Goal: Navigation & Orientation: Find specific page/section

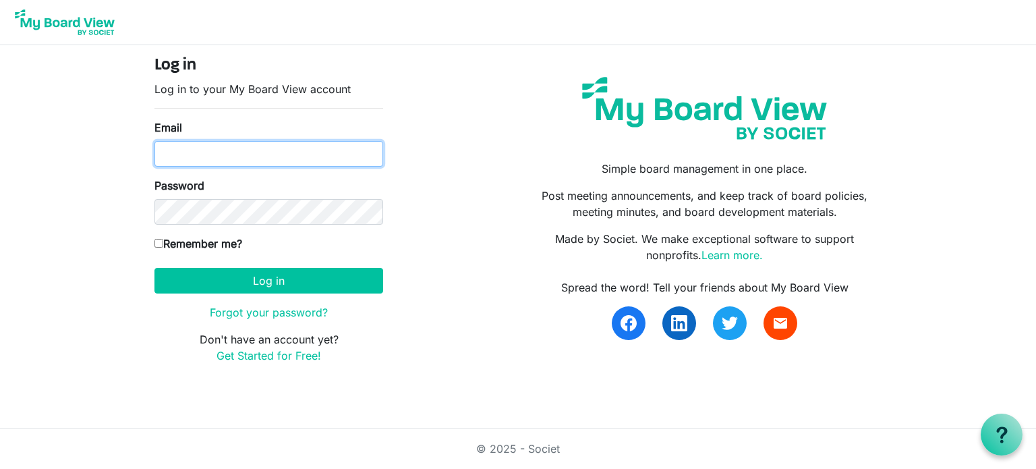
type input "maryshockman@gmail.com"
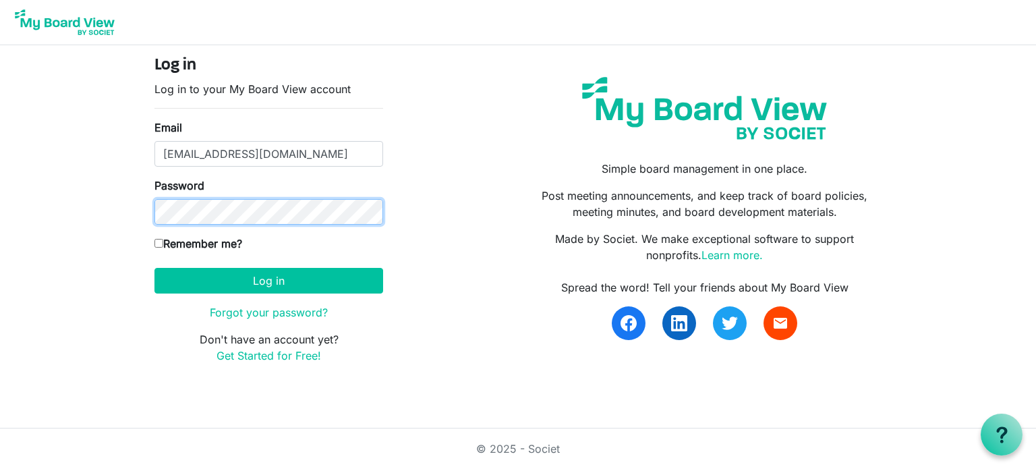
click at [0, 183] on body "Log in Log in to your My Board View account Email maryshockman@gmail.com Passwo…" at bounding box center [518, 192] width 1036 height 385
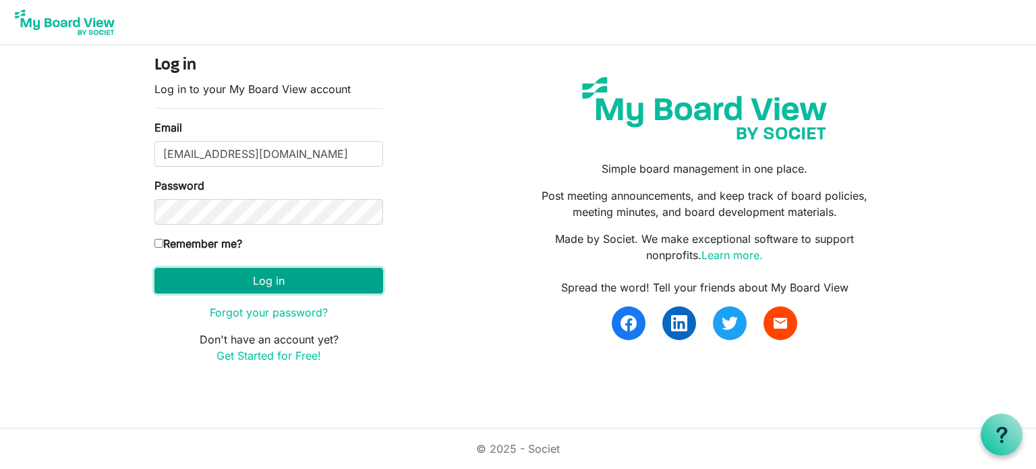
click at [380, 284] on button "Log in" at bounding box center [268, 281] width 229 height 26
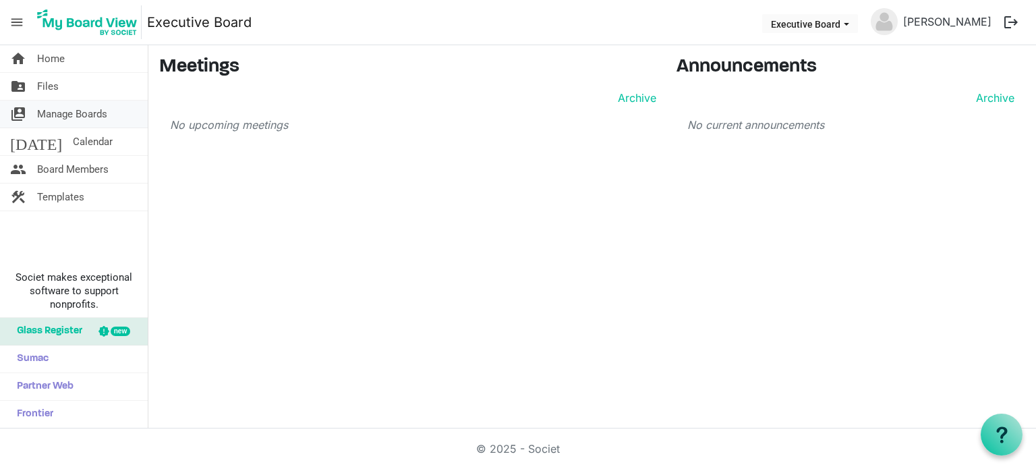
click at [89, 116] on span "Manage Boards" at bounding box center [72, 113] width 70 height 27
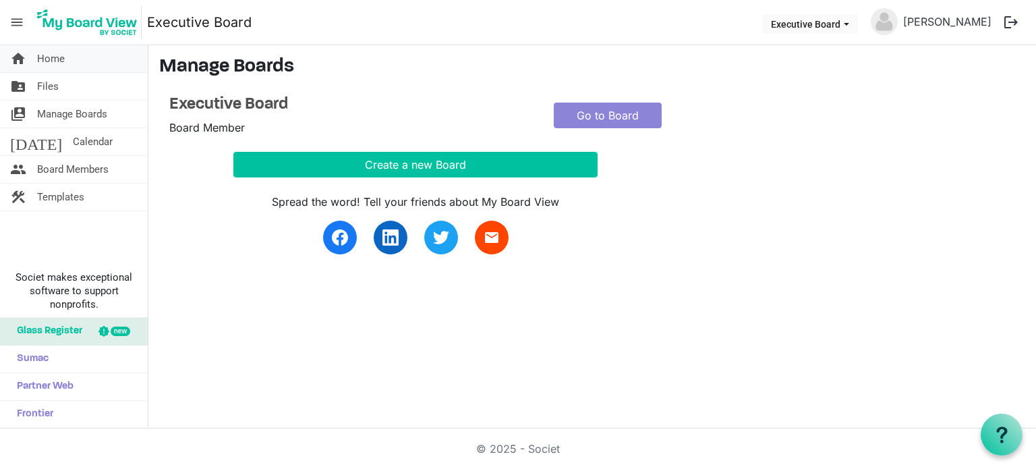
click at [55, 58] on span "Home" at bounding box center [51, 58] width 28 height 27
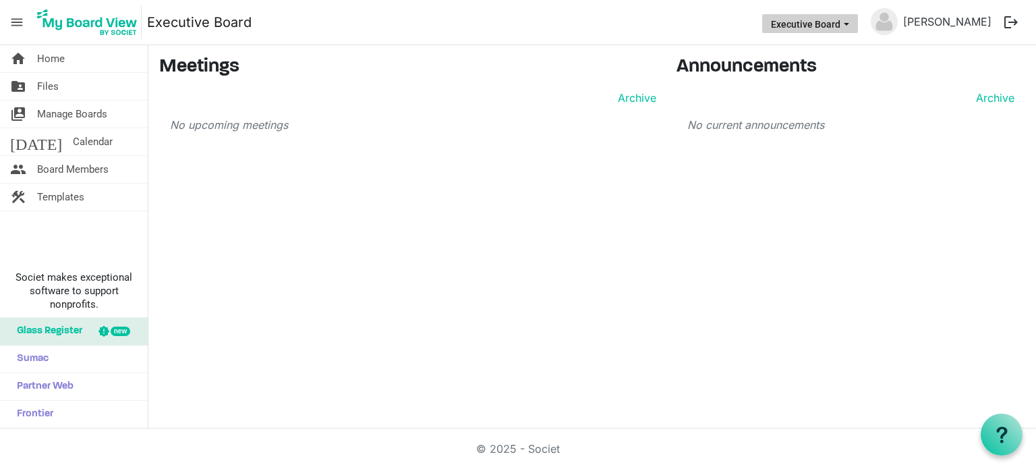
click at [852, 24] on span "Executive Board dropdownbutton" at bounding box center [846, 24] width 12 height 5
click at [835, 50] on li "Executive Board" at bounding box center [814, 50] width 89 height 24
click at [58, 86] on link "folder_shared Files" at bounding box center [74, 86] width 148 height 27
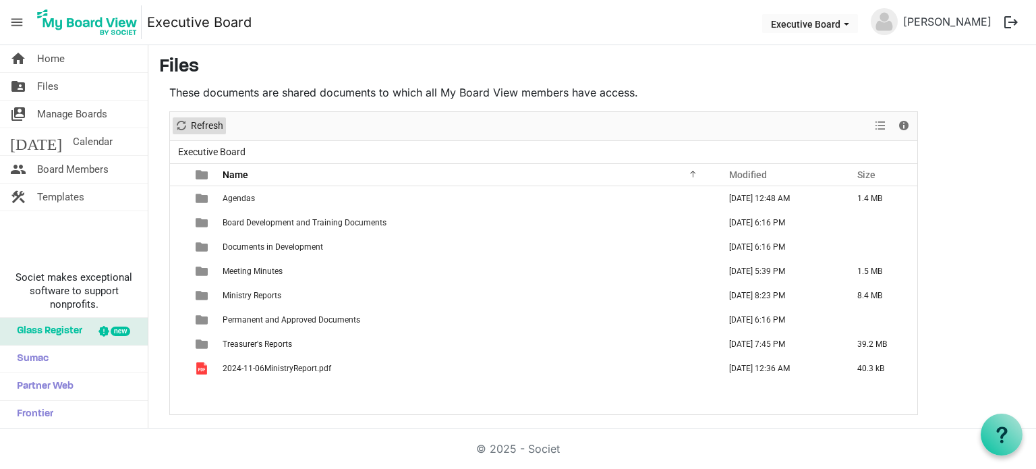
click at [208, 124] on span "Refresh" at bounding box center [207, 125] width 35 height 17
click at [56, 56] on span "Home" at bounding box center [51, 58] width 28 height 27
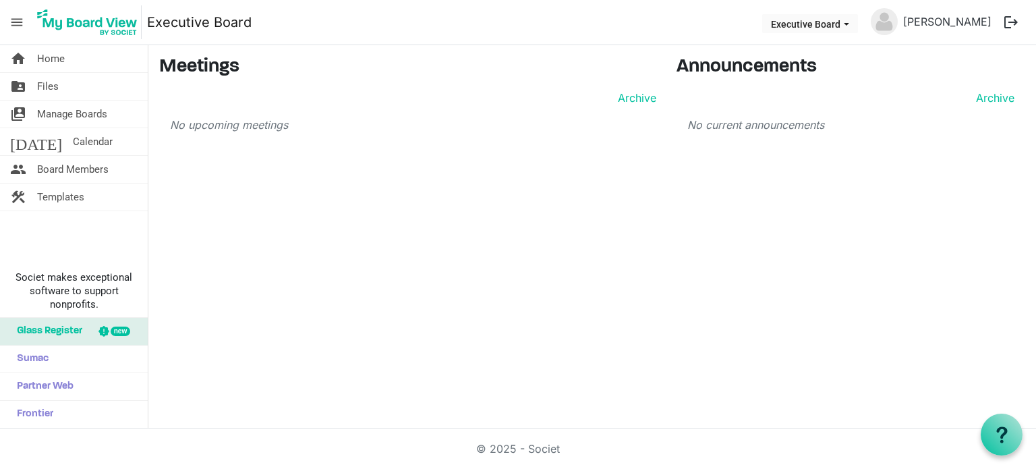
click at [20, 28] on span "menu" at bounding box center [17, 22] width 26 height 26
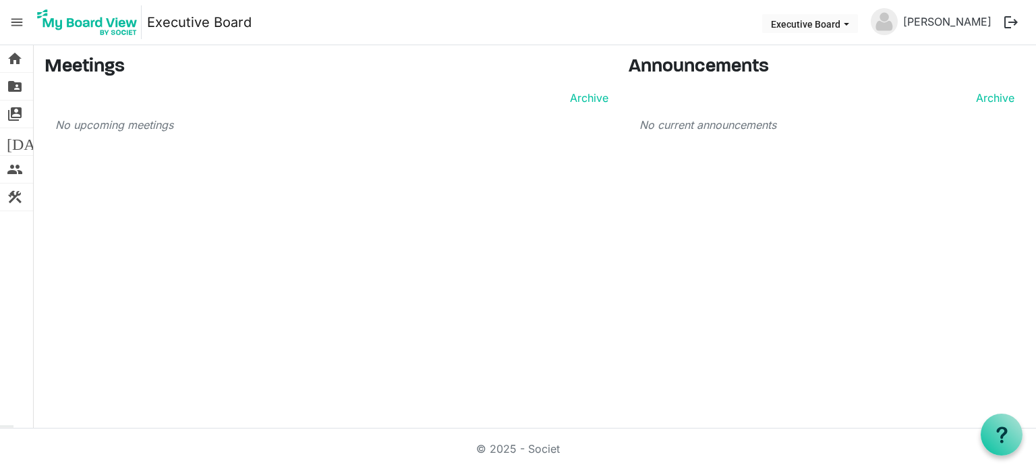
click at [20, 28] on span "menu" at bounding box center [17, 22] width 26 height 26
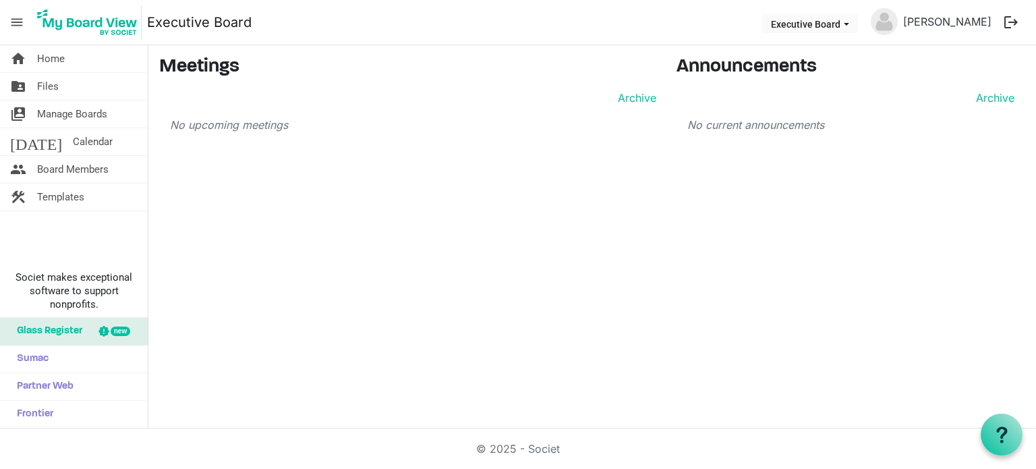
click at [1010, 20] on button "logout" at bounding box center [1011, 22] width 28 height 28
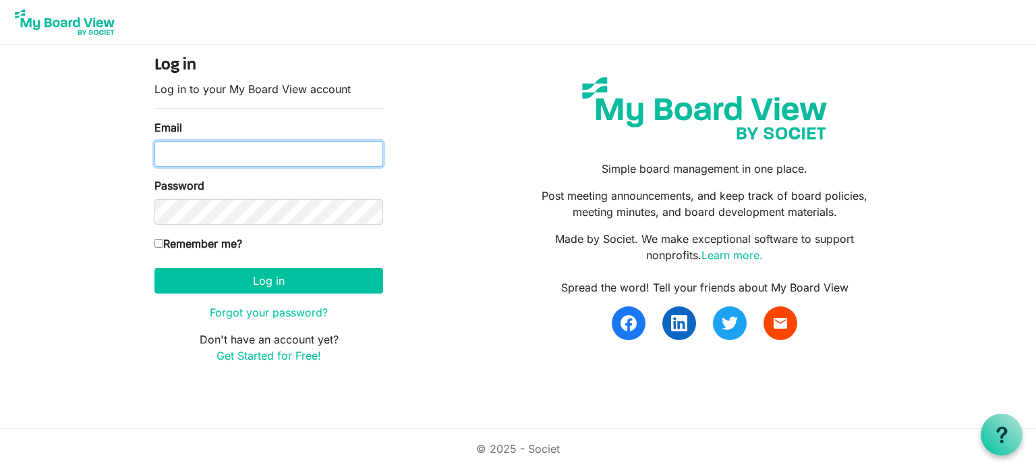
type input "[EMAIL_ADDRESS][DOMAIN_NAME]"
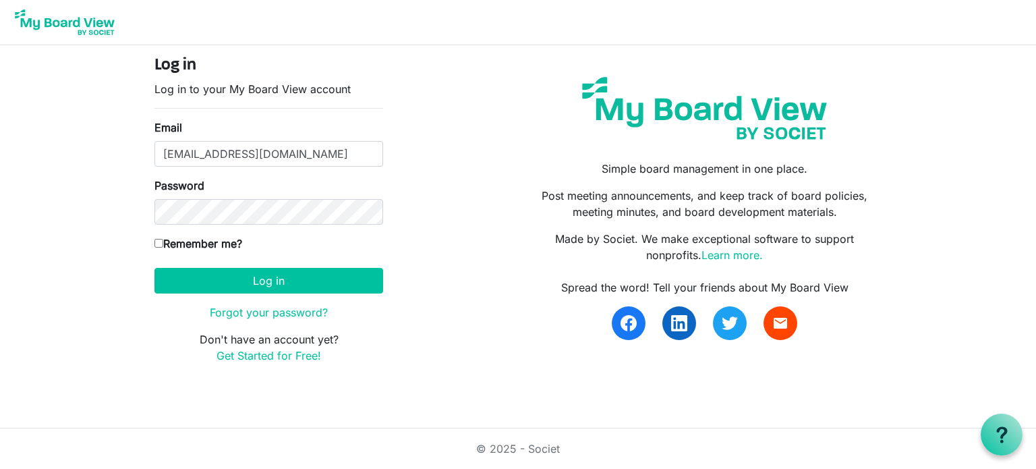
click at [341, 42] on nav at bounding box center [518, 22] width 1036 height 45
